Goal: Task Accomplishment & Management: Manage account settings

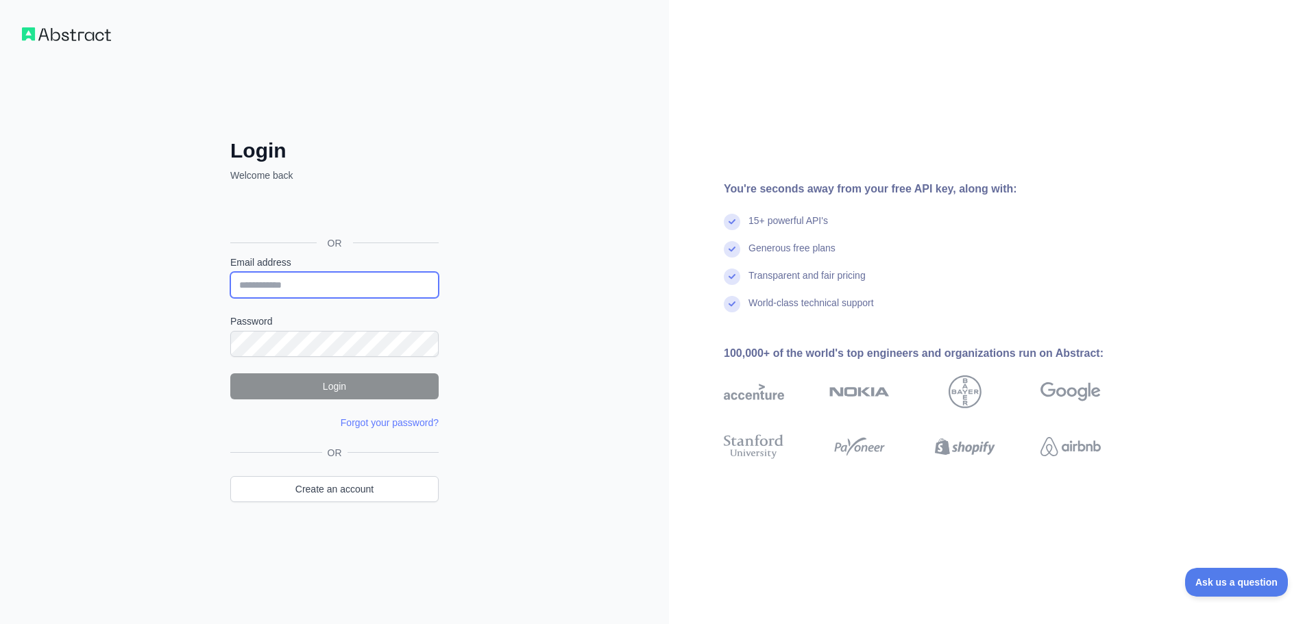
click at [315, 296] on input "Email address" at bounding box center [334, 285] width 208 height 26
click at [478, 288] on div "Login Welcome back OR Email address Password Login Forgot your password? Please…" at bounding box center [334, 312] width 669 height 624
drag, startPoint x: 365, startPoint y: 503, endPoint x: 359, endPoint y: 494, distance: 10.5
click at [365, 503] on div "OR Create an account" at bounding box center [334, 482] width 208 height 73
click at [358, 492] on link "Create an account" at bounding box center [334, 489] width 208 height 26
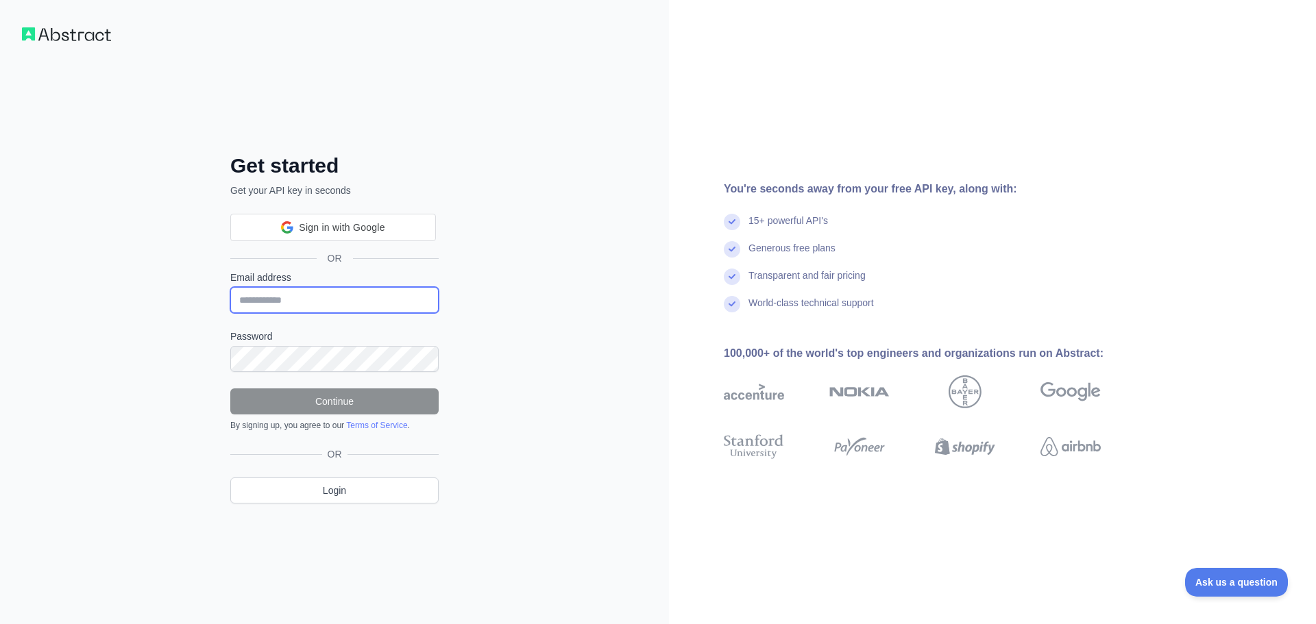
click at [343, 304] on input "Email address" at bounding box center [334, 300] width 208 height 26
type input "**********"
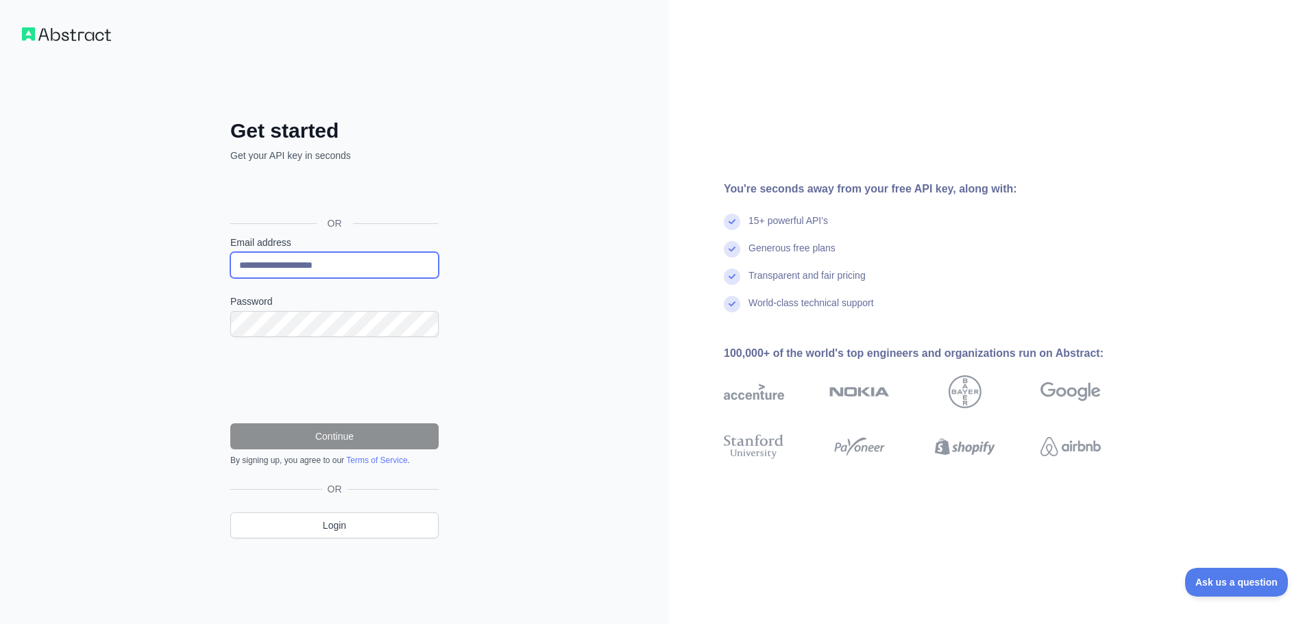
click at [361, 265] on input "**********" at bounding box center [334, 265] width 208 height 26
drag, startPoint x: 372, startPoint y: 278, endPoint x: 47, endPoint y: 253, distance: 326.5
click at [41, 254] on div "**********" at bounding box center [334, 312] width 669 height 624
click at [291, 257] on input "Email address" at bounding box center [334, 265] width 208 height 26
type input "**********"
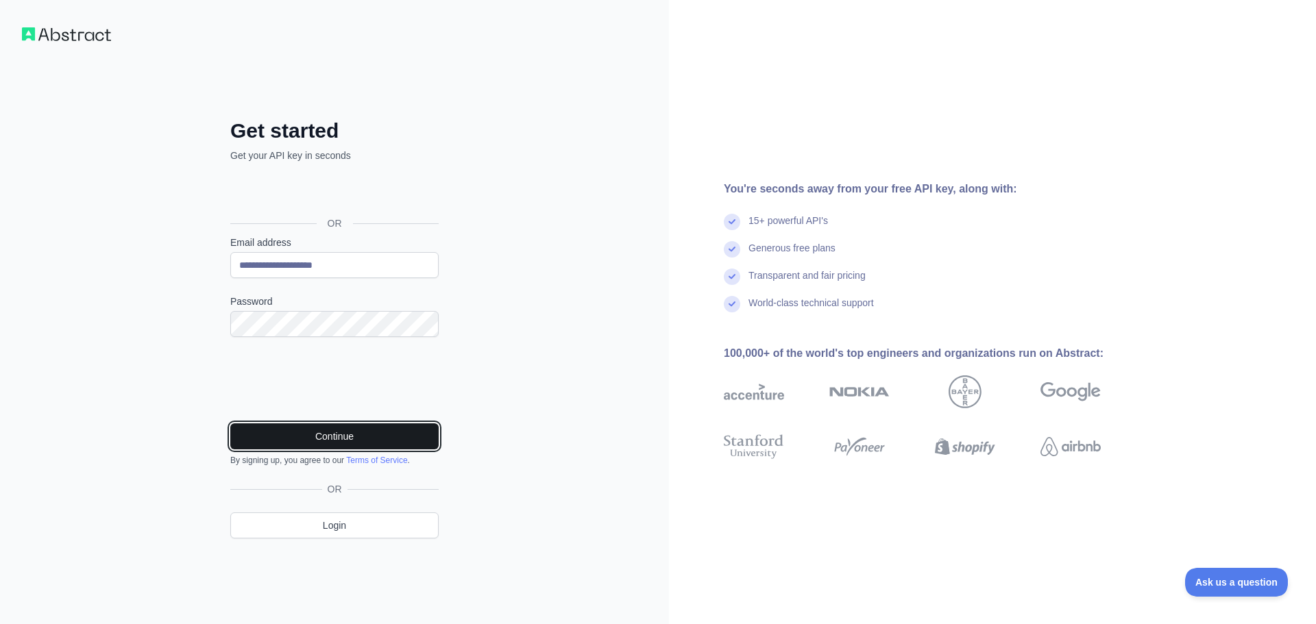
click at [335, 432] on button "Continue" at bounding box center [334, 437] width 208 height 26
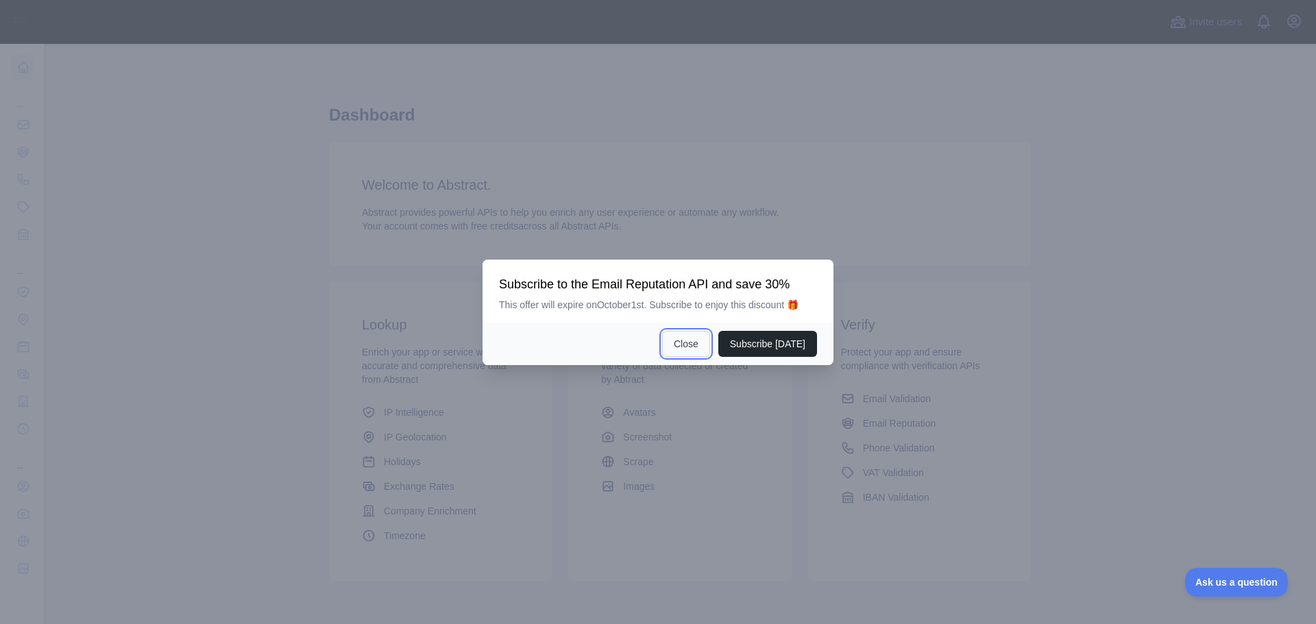
click at [710, 343] on button "Close" at bounding box center [686, 344] width 48 height 26
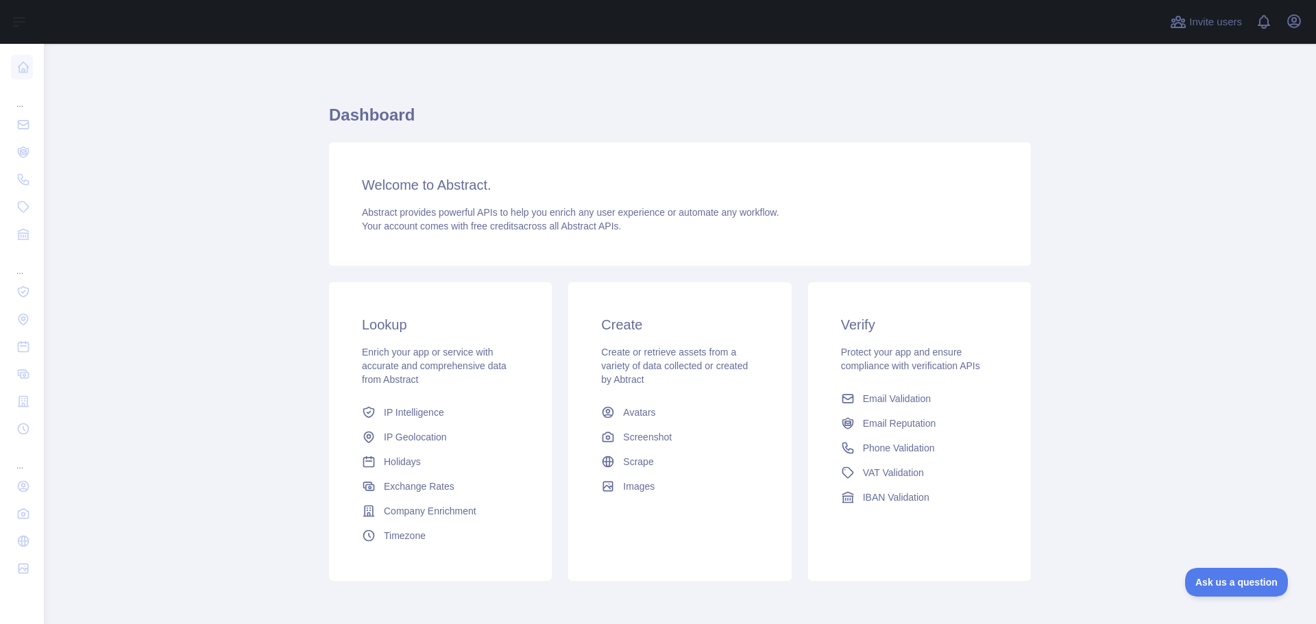
scroll to position [58, 0]
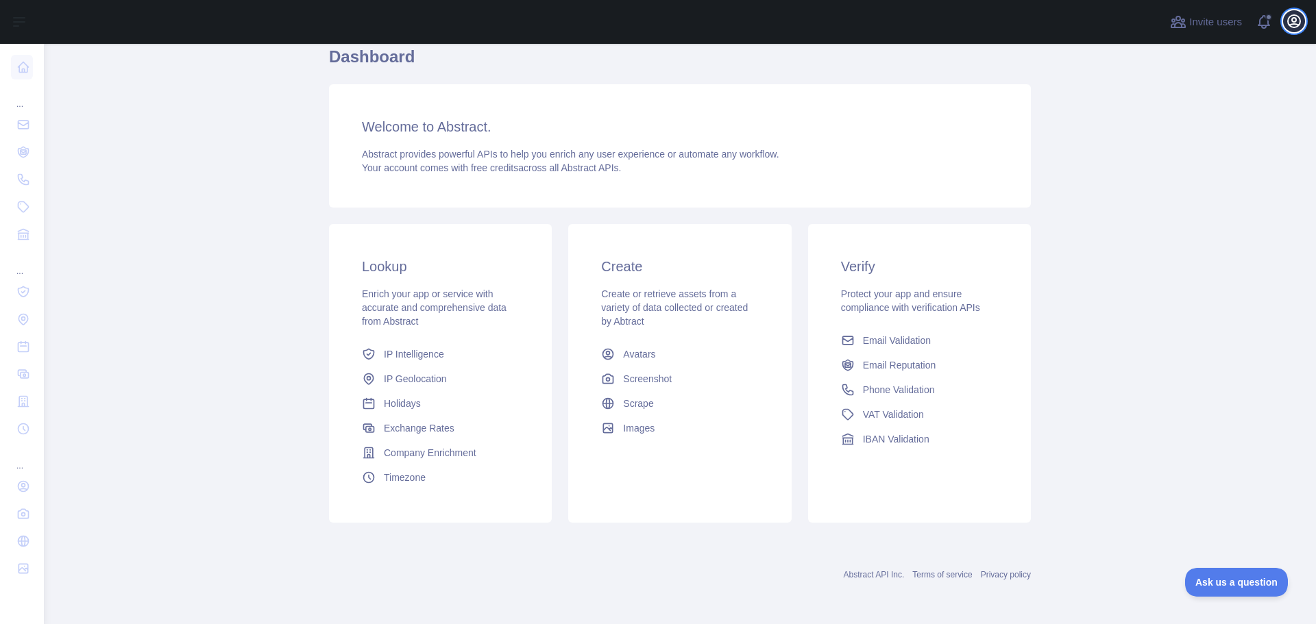
click at [1302, 15] on icon "button" at bounding box center [1294, 21] width 16 height 16
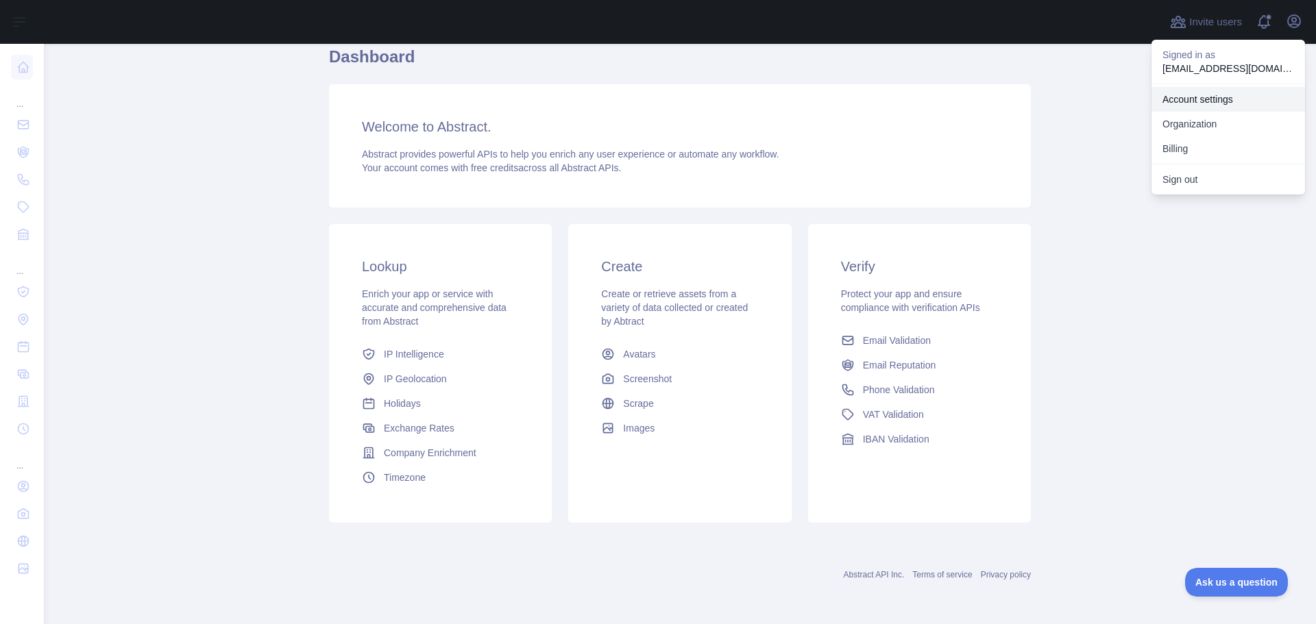
click at [1219, 99] on link "Account settings" at bounding box center [1229, 99] width 154 height 25
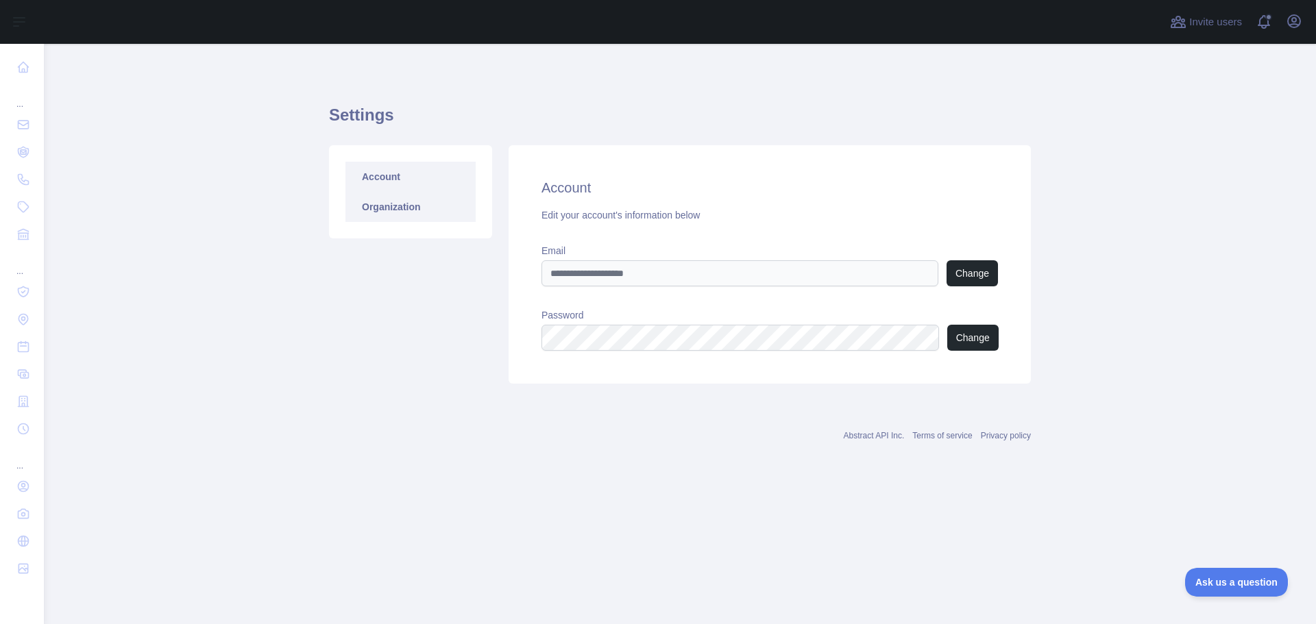
click at [413, 212] on link "Organization" at bounding box center [410, 207] width 130 height 30
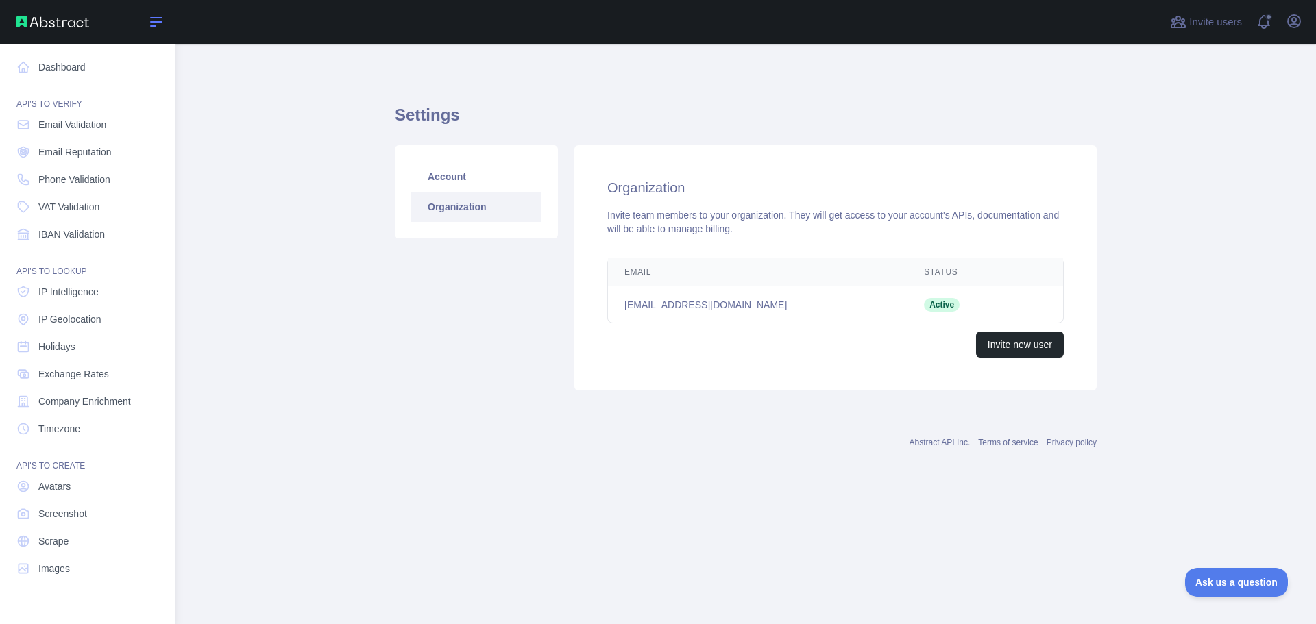
click at [157, 26] on icon at bounding box center [156, 22] width 16 height 16
click at [1289, 18] on icon "button" at bounding box center [1294, 21] width 12 height 12
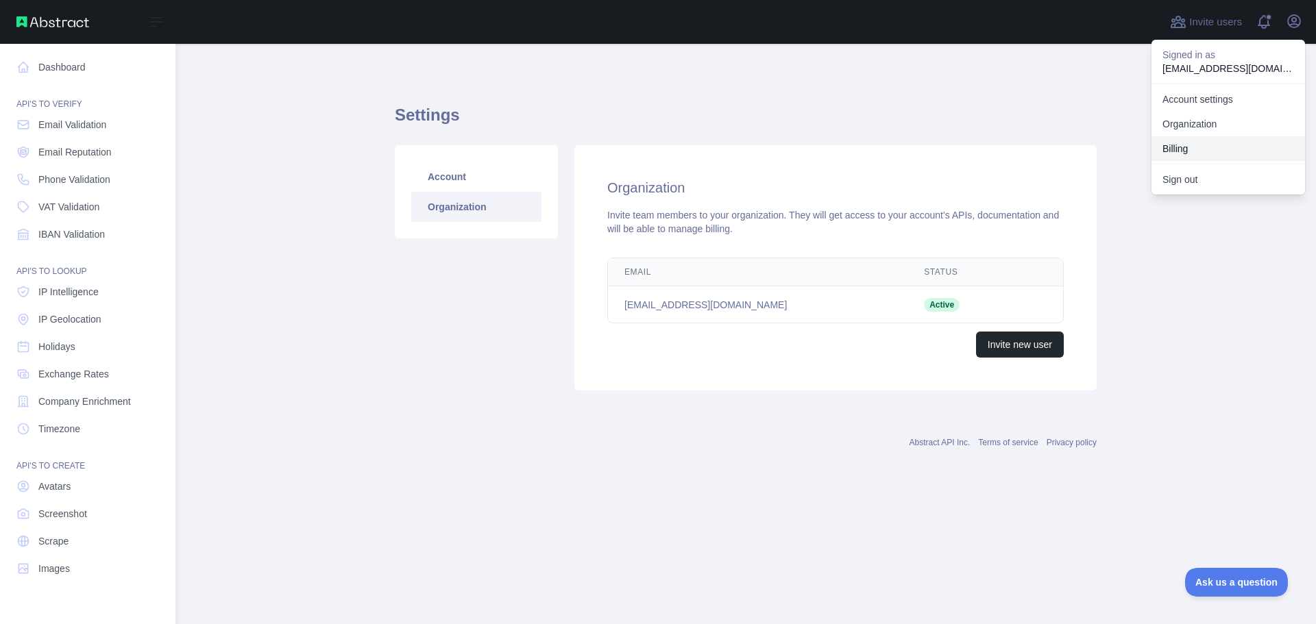
click at [1215, 154] on button "Billing" at bounding box center [1229, 148] width 154 height 25
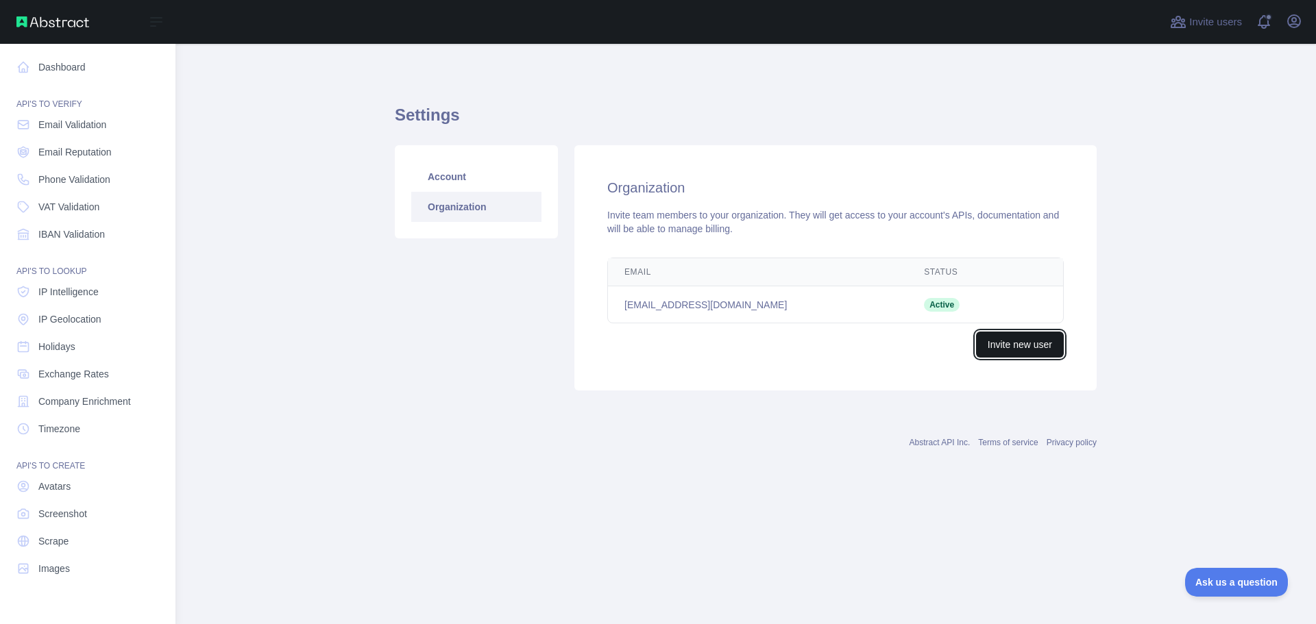
click at [1029, 343] on button "Invite new user" at bounding box center [1020, 345] width 88 height 26
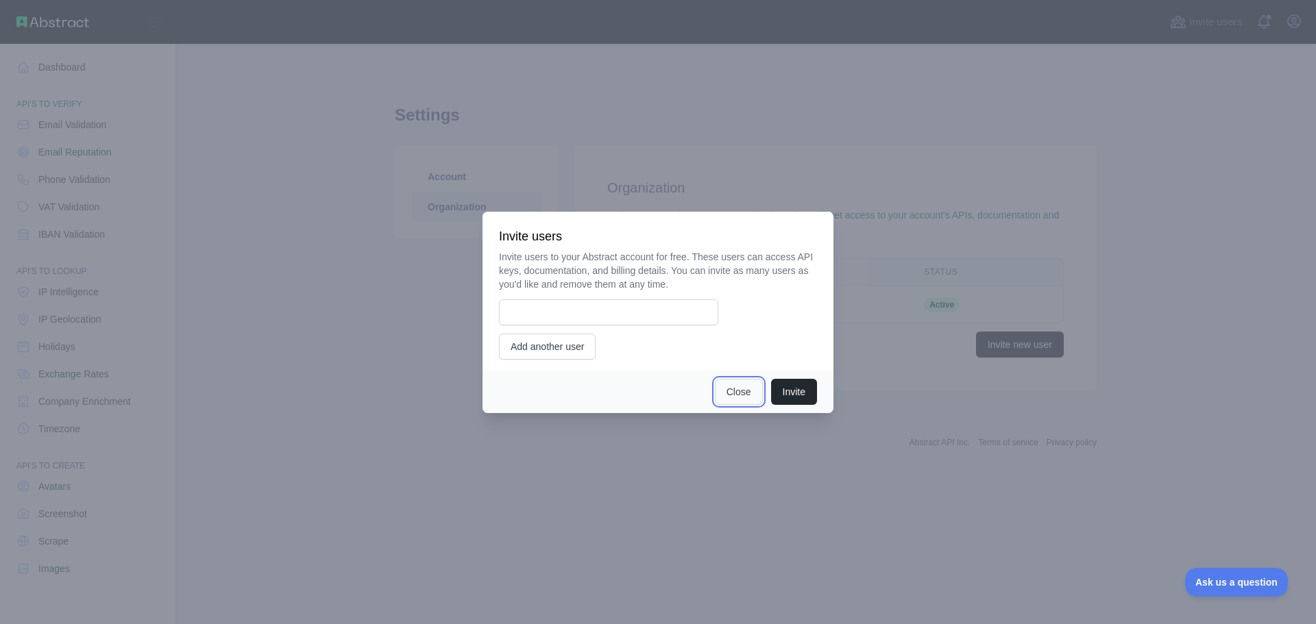
click at [721, 387] on button "Close" at bounding box center [739, 392] width 48 height 26
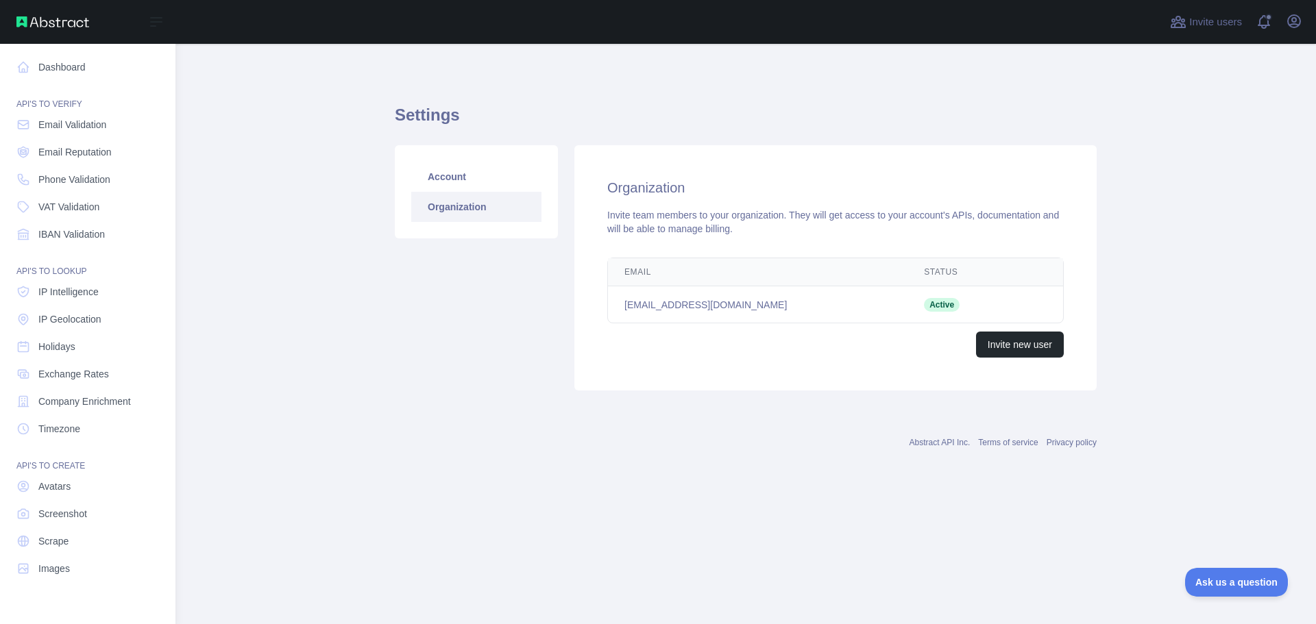
click at [924, 302] on span "Active" at bounding box center [942, 305] width 36 height 14
click at [707, 302] on td "loubnalouse@gmail.com" at bounding box center [758, 305] width 300 height 37
click at [464, 184] on link "Account" at bounding box center [476, 177] width 130 height 30
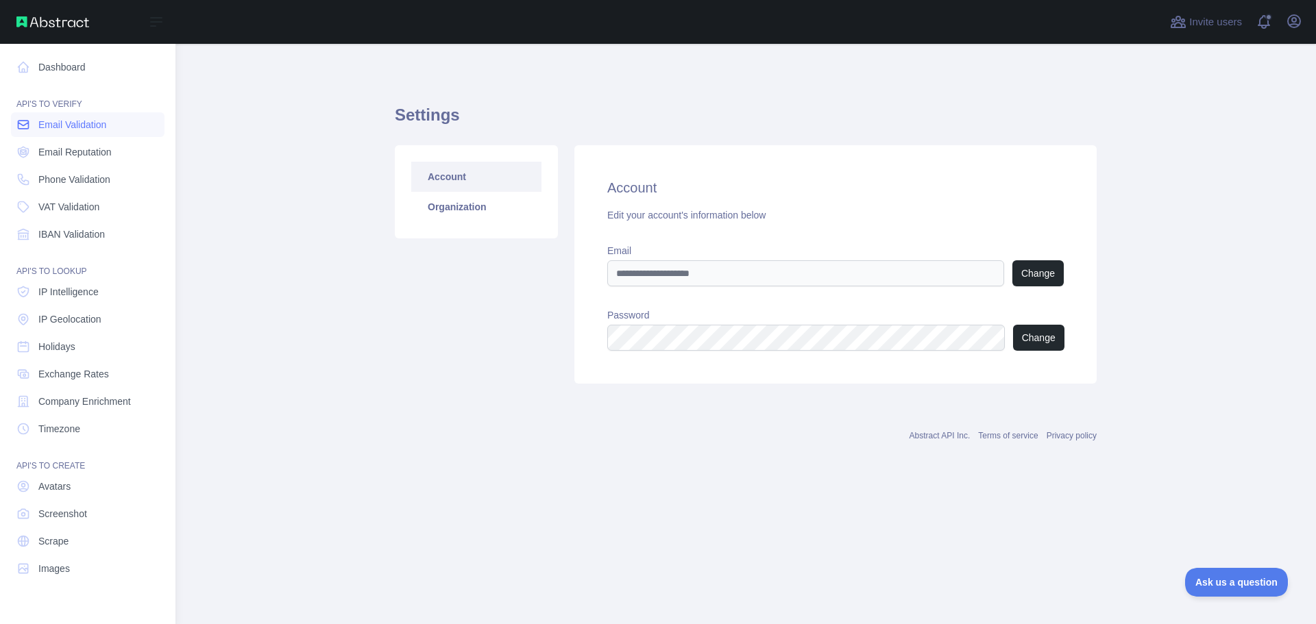
click at [77, 119] on span "Email Validation" at bounding box center [72, 125] width 68 height 14
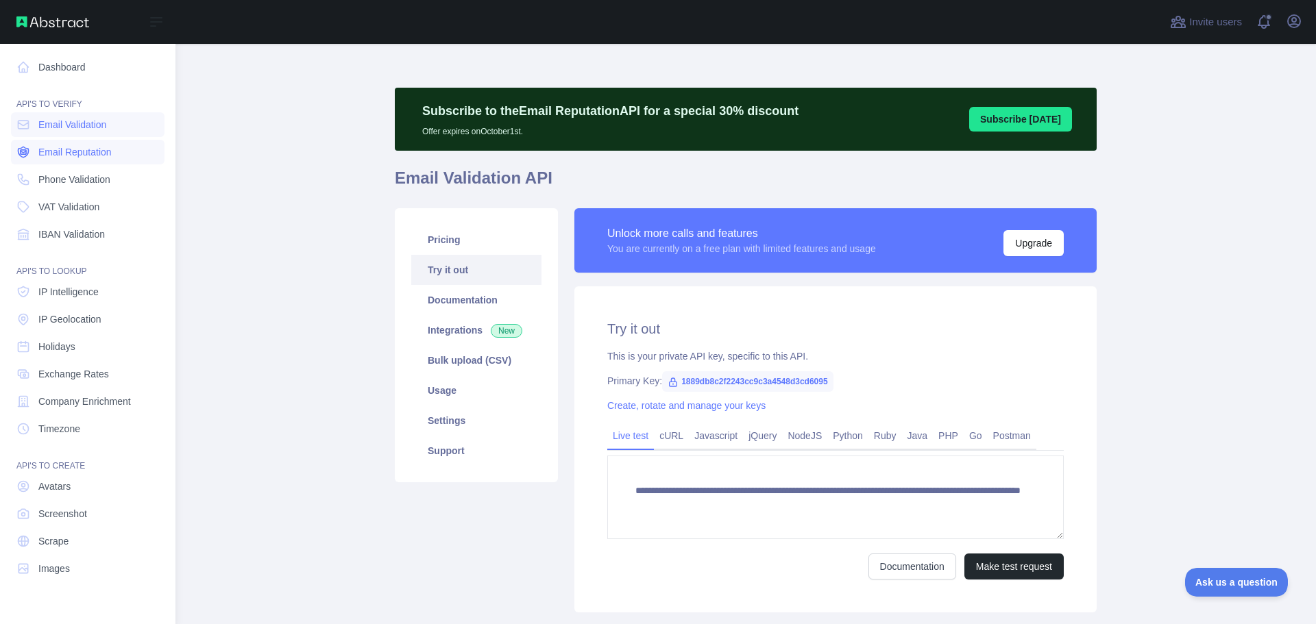
click at [120, 158] on link "Email Reputation" at bounding box center [88, 152] width 154 height 25
click at [105, 181] on span "Phone Validation" at bounding box center [74, 180] width 72 height 14
click at [98, 207] on span "VAT Validation" at bounding box center [68, 207] width 61 height 14
click at [93, 226] on link "IBAN Validation" at bounding box center [88, 234] width 154 height 25
drag, startPoint x: 89, startPoint y: 177, endPoint x: 74, endPoint y: 155, distance: 26.6
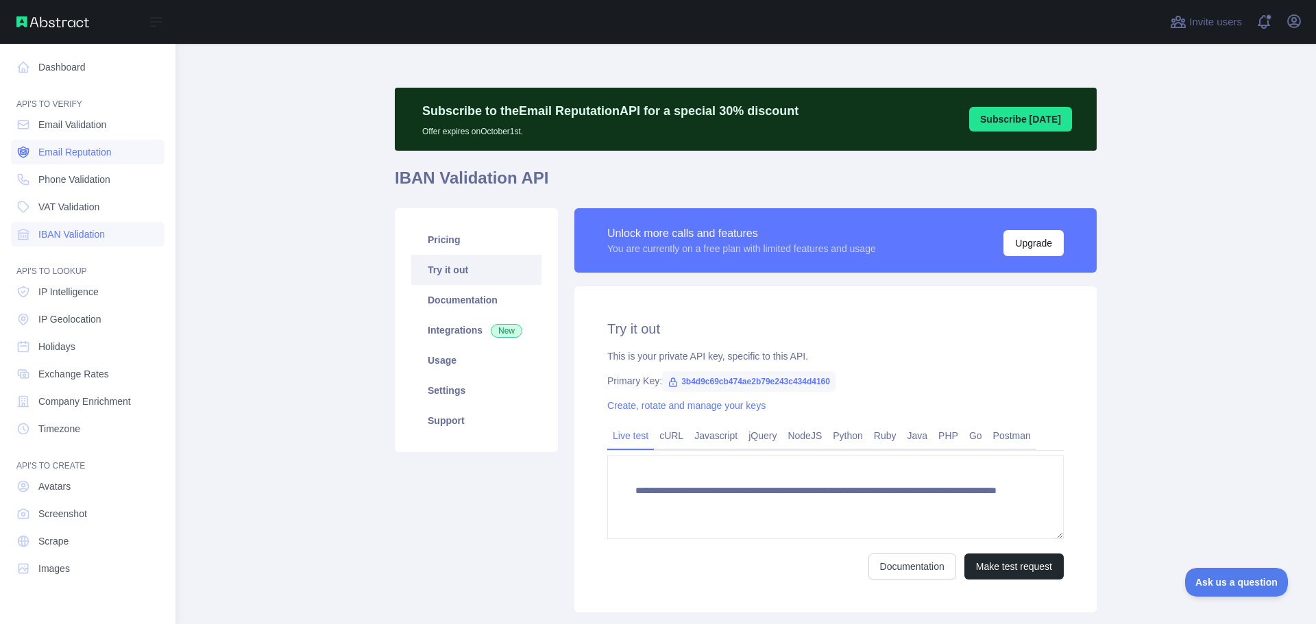
click at [74, 155] on span "Email Reputation" at bounding box center [74, 152] width 73 height 14
click at [72, 124] on span "Email Validation" at bounding box center [72, 125] width 68 height 14
click at [67, 69] on link "Dashboard" at bounding box center [88, 67] width 154 height 25
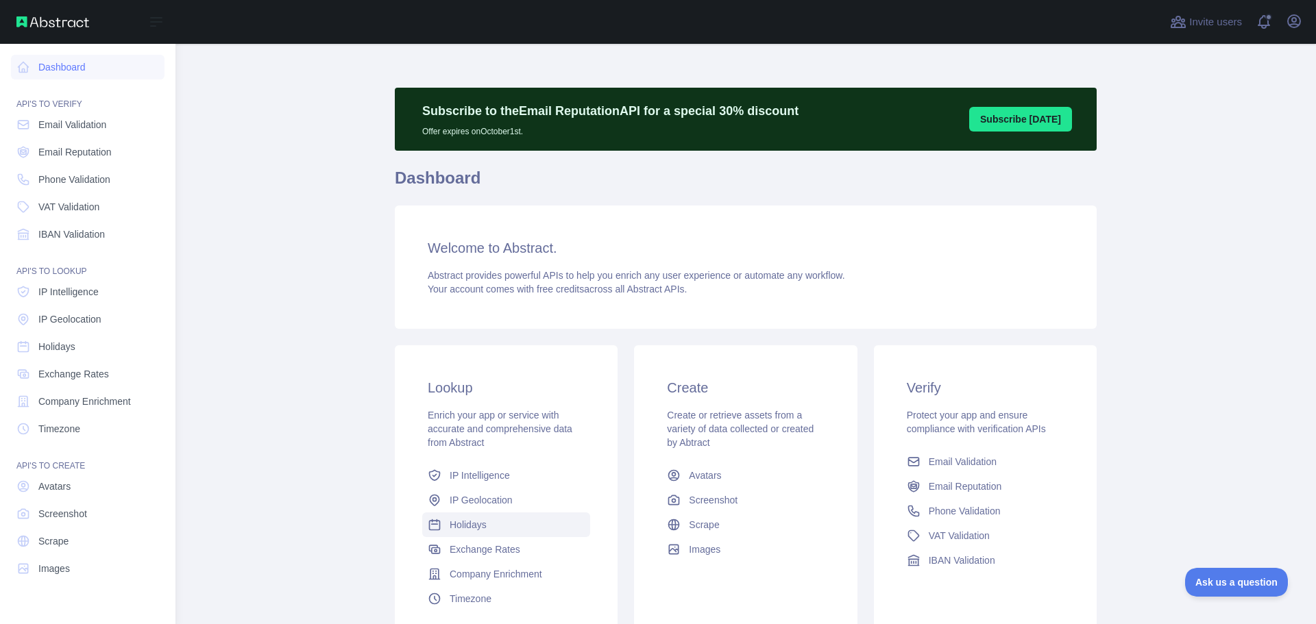
scroll to position [121, 0]
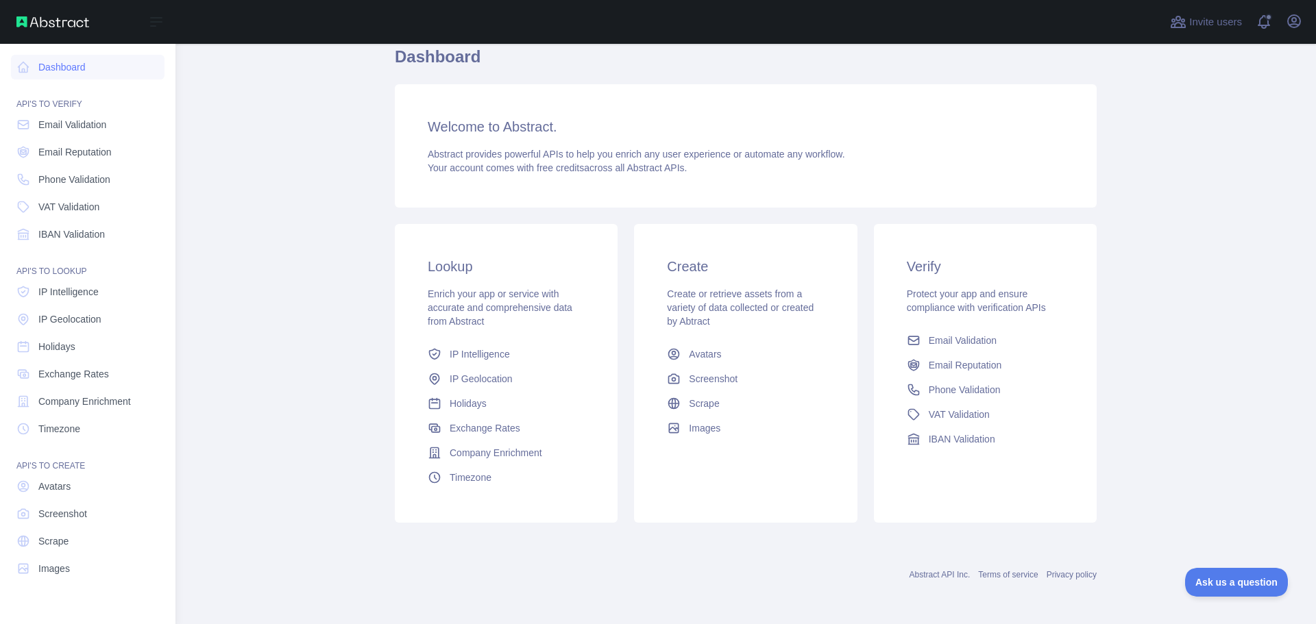
drag, startPoint x: 488, startPoint y: 351, endPoint x: 495, endPoint y: 313, distance: 38.3
click at [495, 313] on span "Enrich your app or service with accurate and comprehensive data from Abstract" at bounding box center [500, 308] width 145 height 38
click at [489, 356] on span "IP Intelligence" at bounding box center [480, 355] width 60 height 14
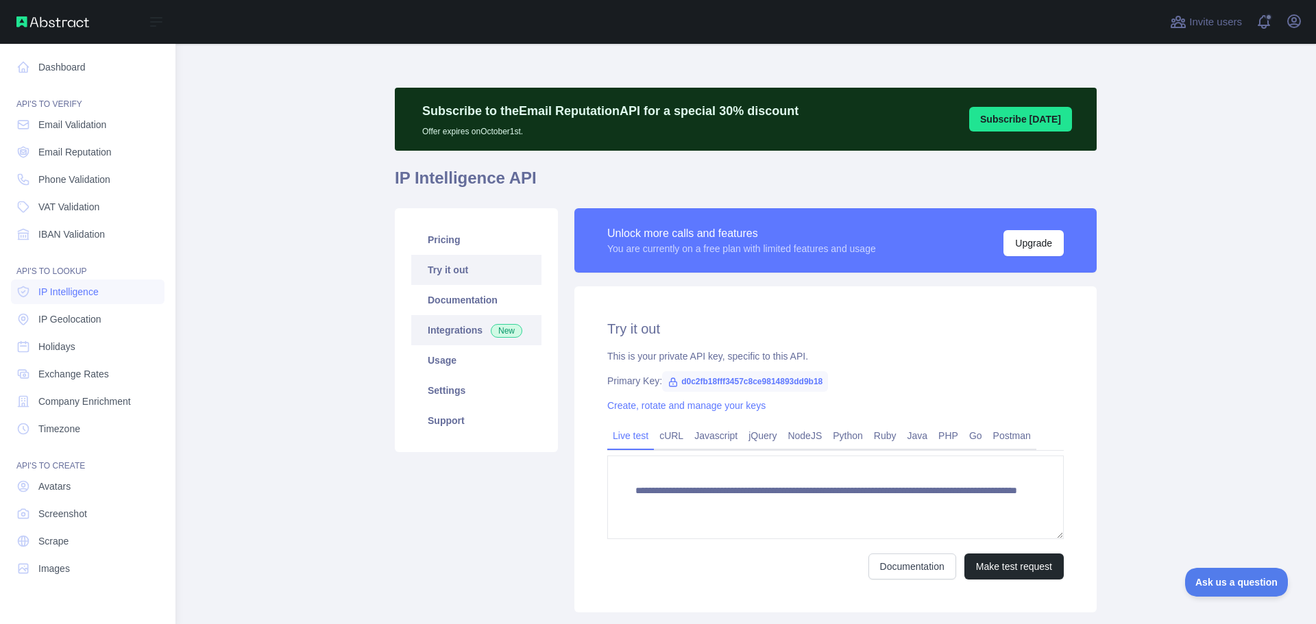
click at [465, 324] on link "Integrations New" at bounding box center [476, 330] width 130 height 30
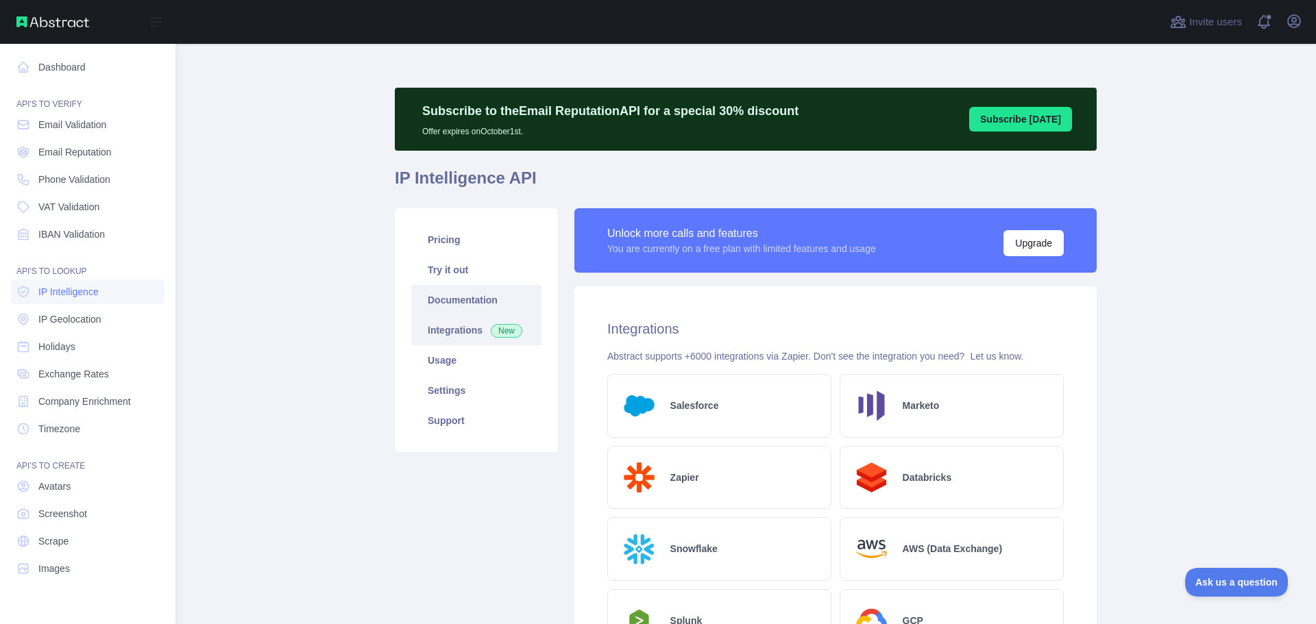
click at [465, 300] on link "Documentation" at bounding box center [476, 300] width 130 height 30
click at [482, 269] on link "Try it out" at bounding box center [476, 270] width 130 height 30
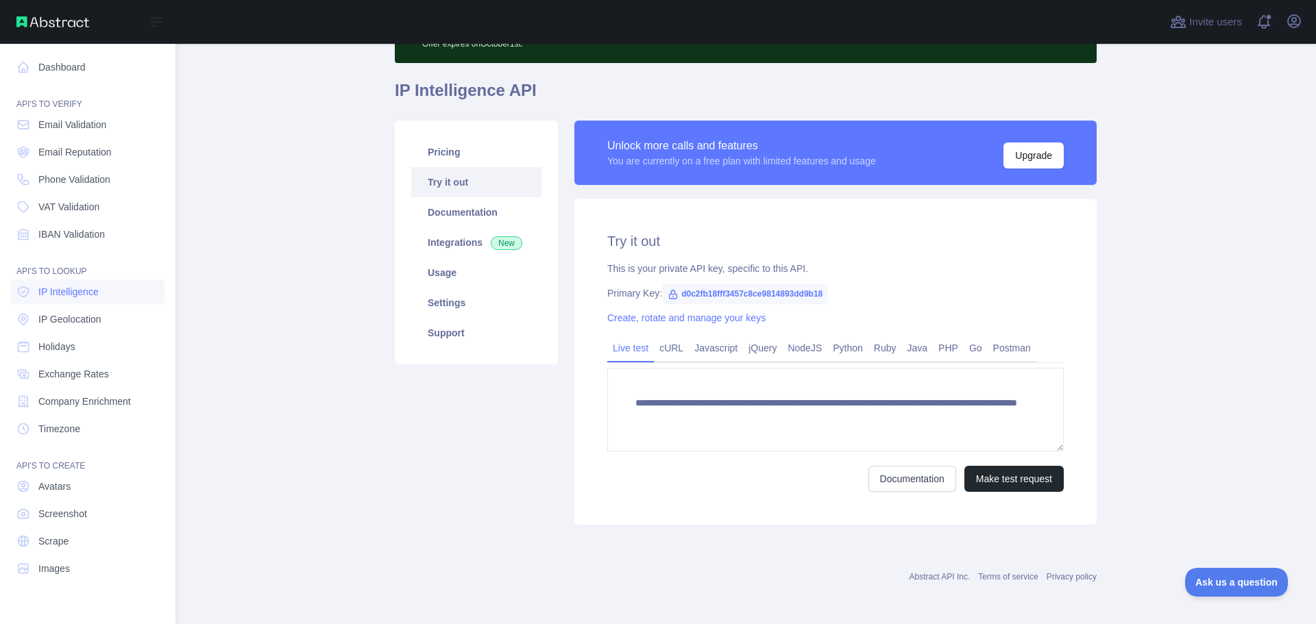
scroll to position [90, 0]
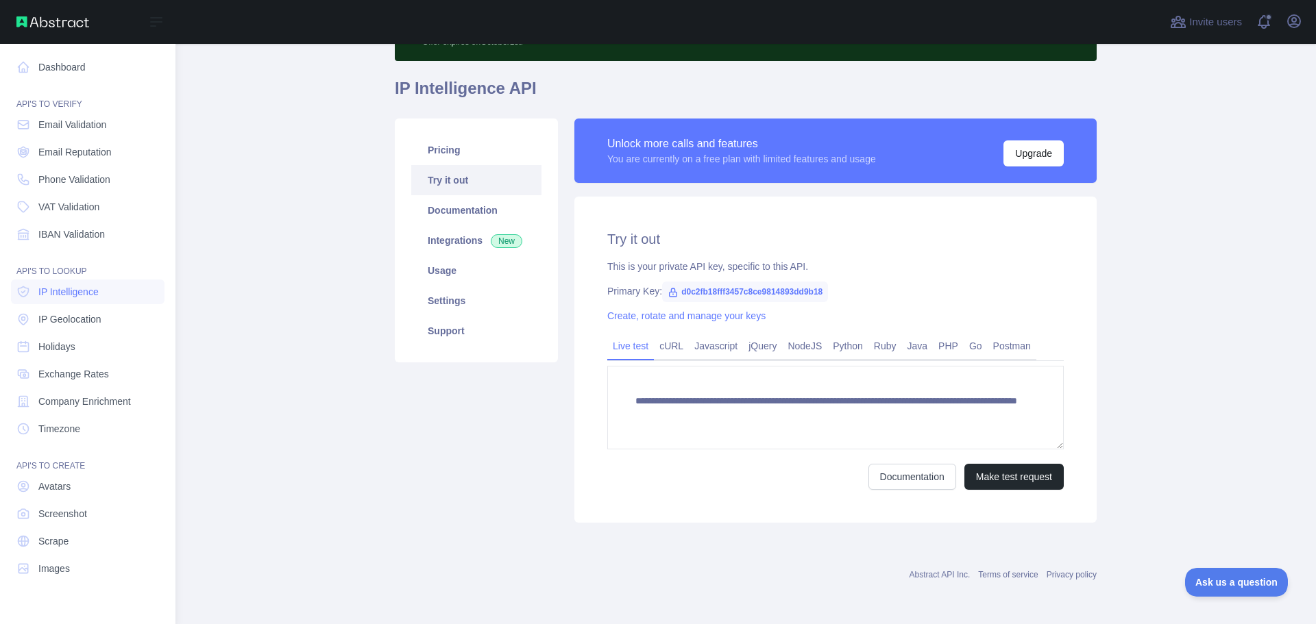
click at [710, 290] on span "d0c2fb18fff3457c8ce9814893dd9b18" at bounding box center [745, 292] width 166 height 21
drag, startPoint x: 672, startPoint y: 291, endPoint x: 800, endPoint y: 289, distance: 127.5
click at [832, 289] on div "Primary Key: d0c2fb18fff3457c8ce9814893dd9b18" at bounding box center [835, 291] width 456 height 14
copy span "d0c2fb18fff3457c8ce9814893dd9b18"
click at [141, 398] on link "Company Enrichment" at bounding box center [88, 401] width 154 height 25
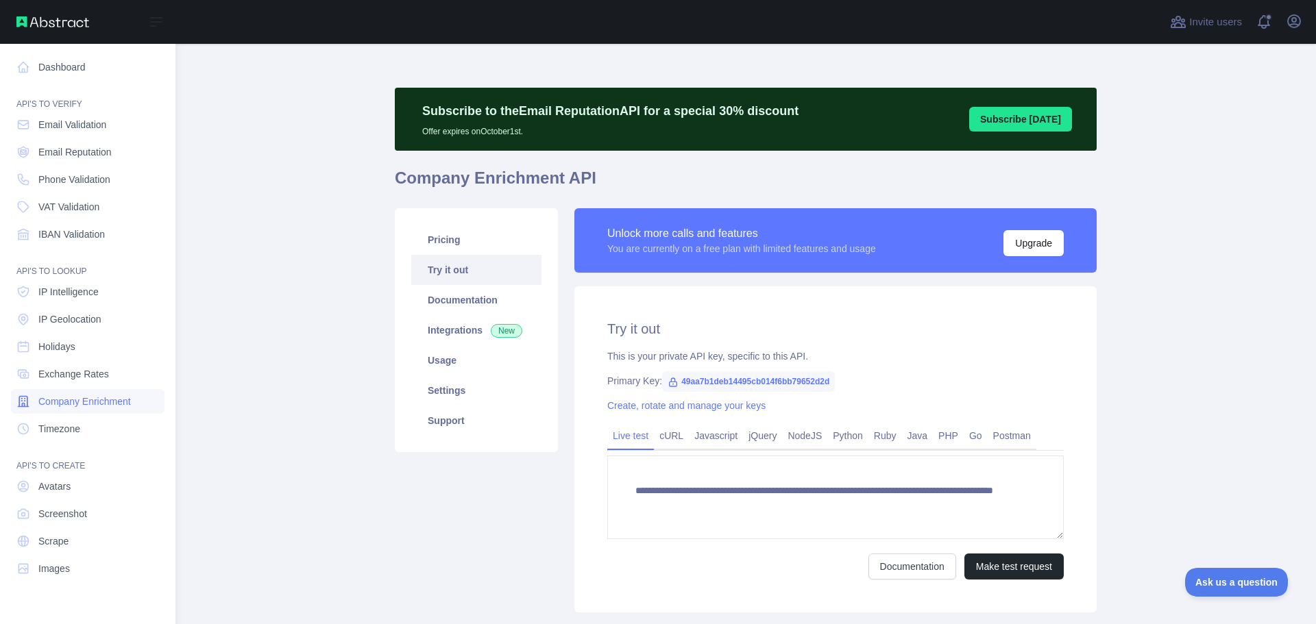
click at [81, 392] on link "Company Enrichment" at bounding box center [88, 401] width 154 height 25
click at [685, 389] on span "49aa7b1deb14495cb014f6bb79652d2d" at bounding box center [748, 381] width 173 height 21
drag, startPoint x: 673, startPoint y: 382, endPoint x: 837, endPoint y: 380, distance: 163.8
click at [837, 380] on div "Primary Key: 49aa7b1deb14495cb014f6bb79652d2d" at bounding box center [835, 381] width 456 height 14
copy span "49aa7b1deb14495cb014f6bb79652d2d"
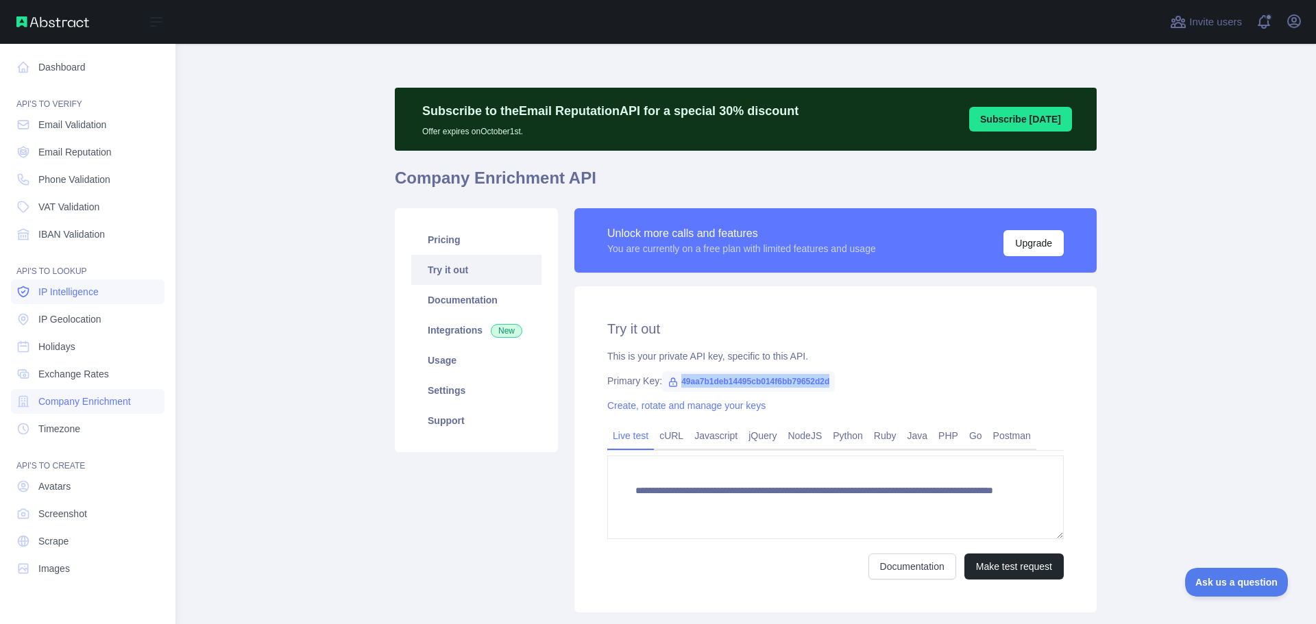
click at [79, 302] on link "IP Intelligence" at bounding box center [88, 292] width 154 height 25
click at [112, 321] on link "IP Geolocation" at bounding box center [88, 319] width 154 height 25
drag, startPoint x: 674, startPoint y: 381, endPoint x: 820, endPoint y: 375, distance: 146.1
click at [820, 375] on span "98381bff997646aea51b2cee38f9c7ba" at bounding box center [745, 381] width 167 height 21
copy span "98381bff997646aea51b2cee38f9c7ba"
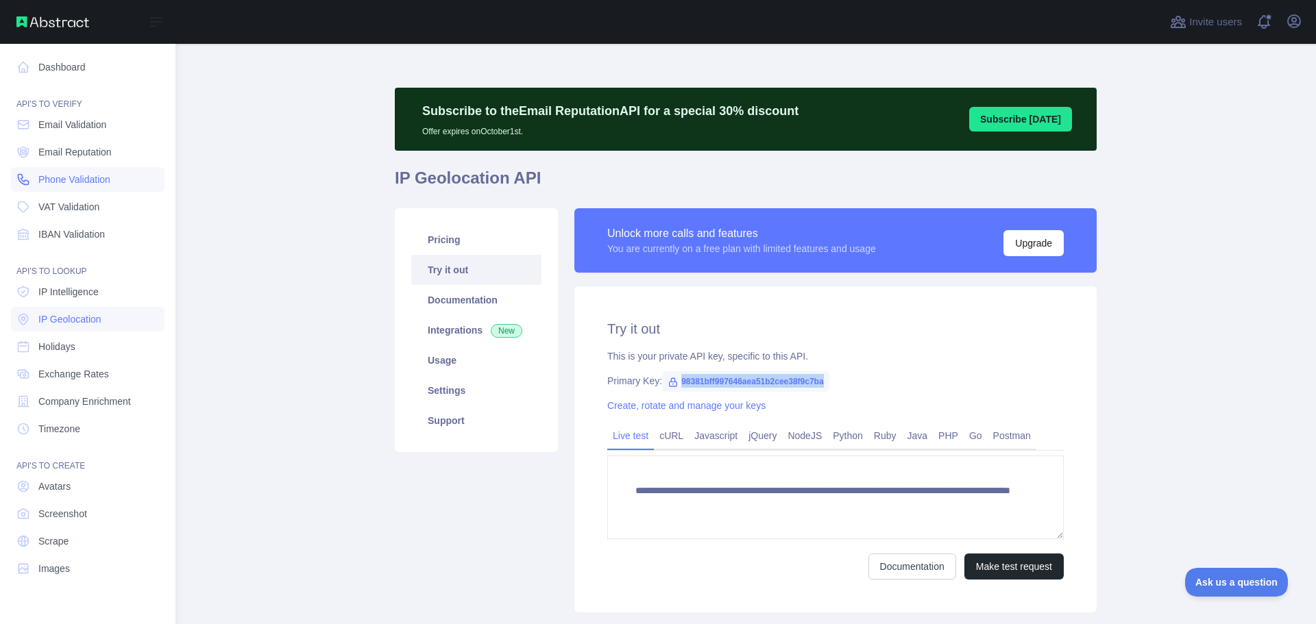
click at [123, 184] on link "Phone Validation" at bounding box center [88, 179] width 154 height 25
drag, startPoint x: 673, startPoint y: 384, endPoint x: 836, endPoint y: 379, distance: 163.2
click at [836, 379] on div "Primary Key: 05ac0e00399a40a0a46405d56acdb930" at bounding box center [835, 381] width 456 height 14
copy span "05ac0e00399a40a0a46405d56acdb930"
